Goal: Task Accomplishment & Management: Use online tool/utility

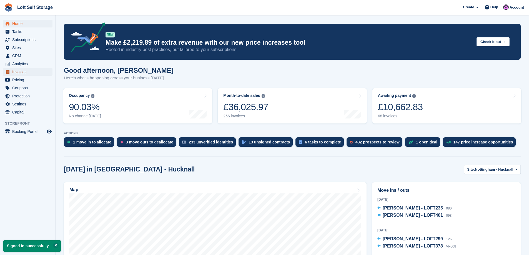
click at [22, 72] on span "Invoices" at bounding box center [28, 72] width 33 height 8
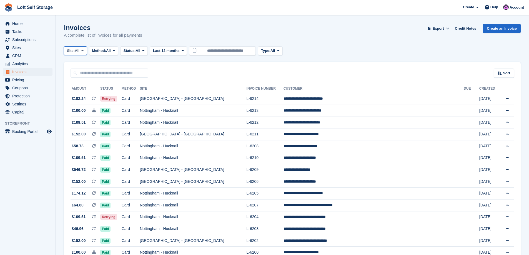
click at [83, 50] on icon at bounding box center [82, 51] width 2 height 4
click at [89, 70] on link "Nottingham - Hucknall" at bounding box center [114, 74] width 97 height 10
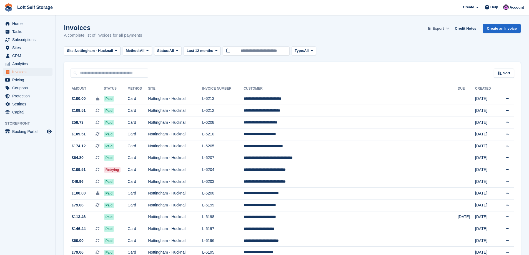
click at [444, 28] on span "Export" at bounding box center [438, 29] width 11 height 6
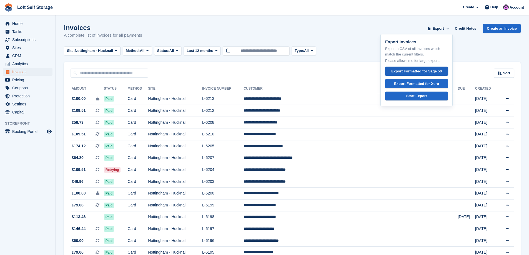
click at [418, 73] on div "Export Formatted for Sage 50" at bounding box center [416, 72] width 51 height 6
click at [415, 96] on div "Start Export" at bounding box center [416, 96] width 21 height 6
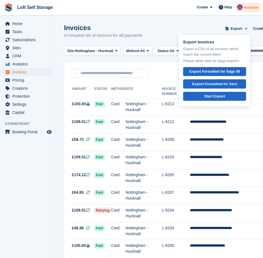
click at [247, 11] on div "Account" at bounding box center [247, 8] width 25 height 10
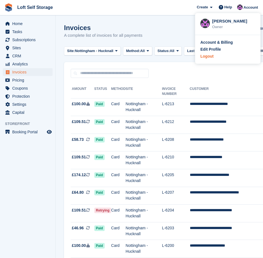
click at [209, 55] on div "Logout" at bounding box center [206, 56] width 13 height 6
